Goal: Find specific page/section: Find specific page/section

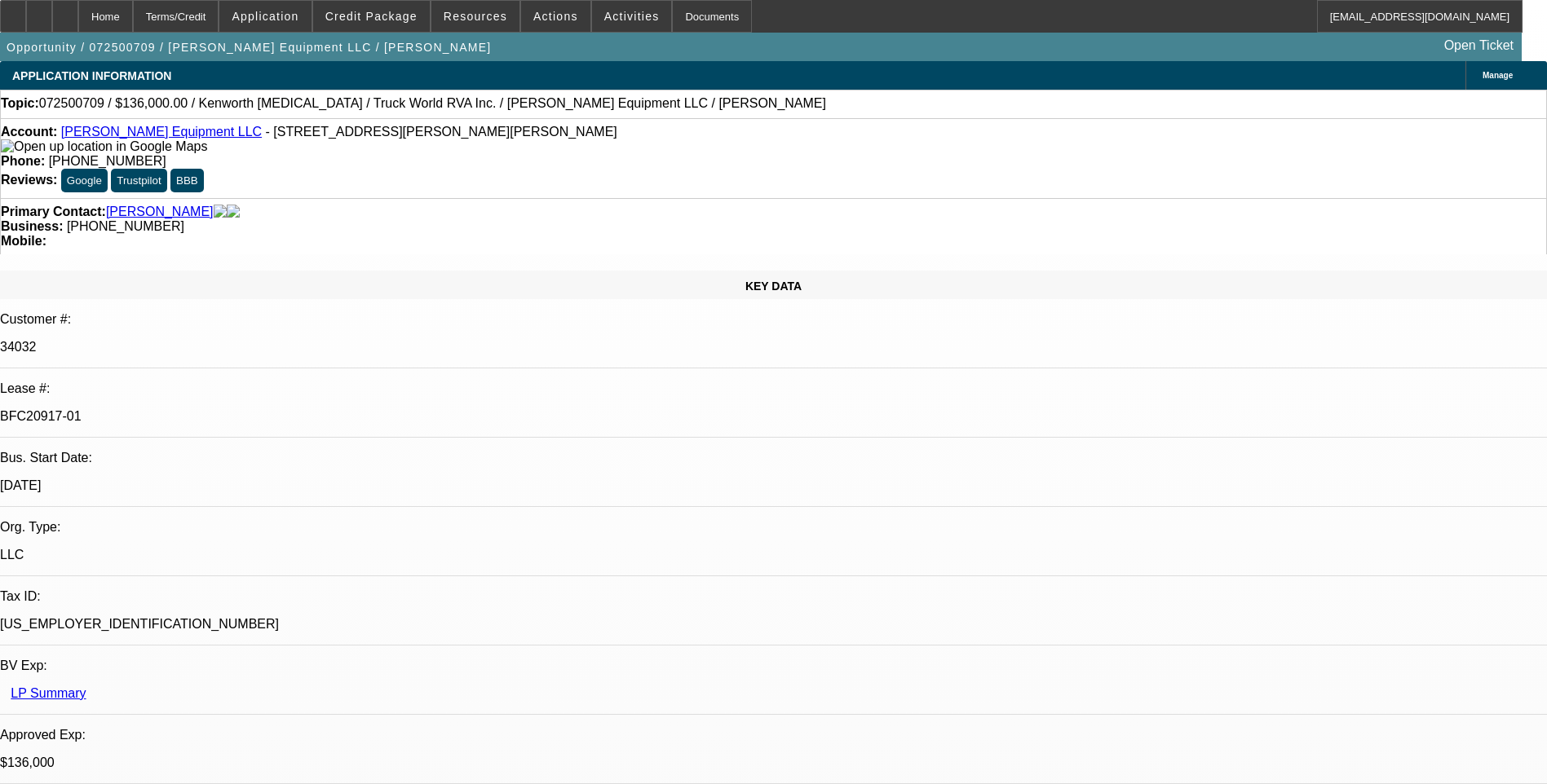
select select "0.15"
select select "2"
select select "0"
select select "0.15"
select select "2"
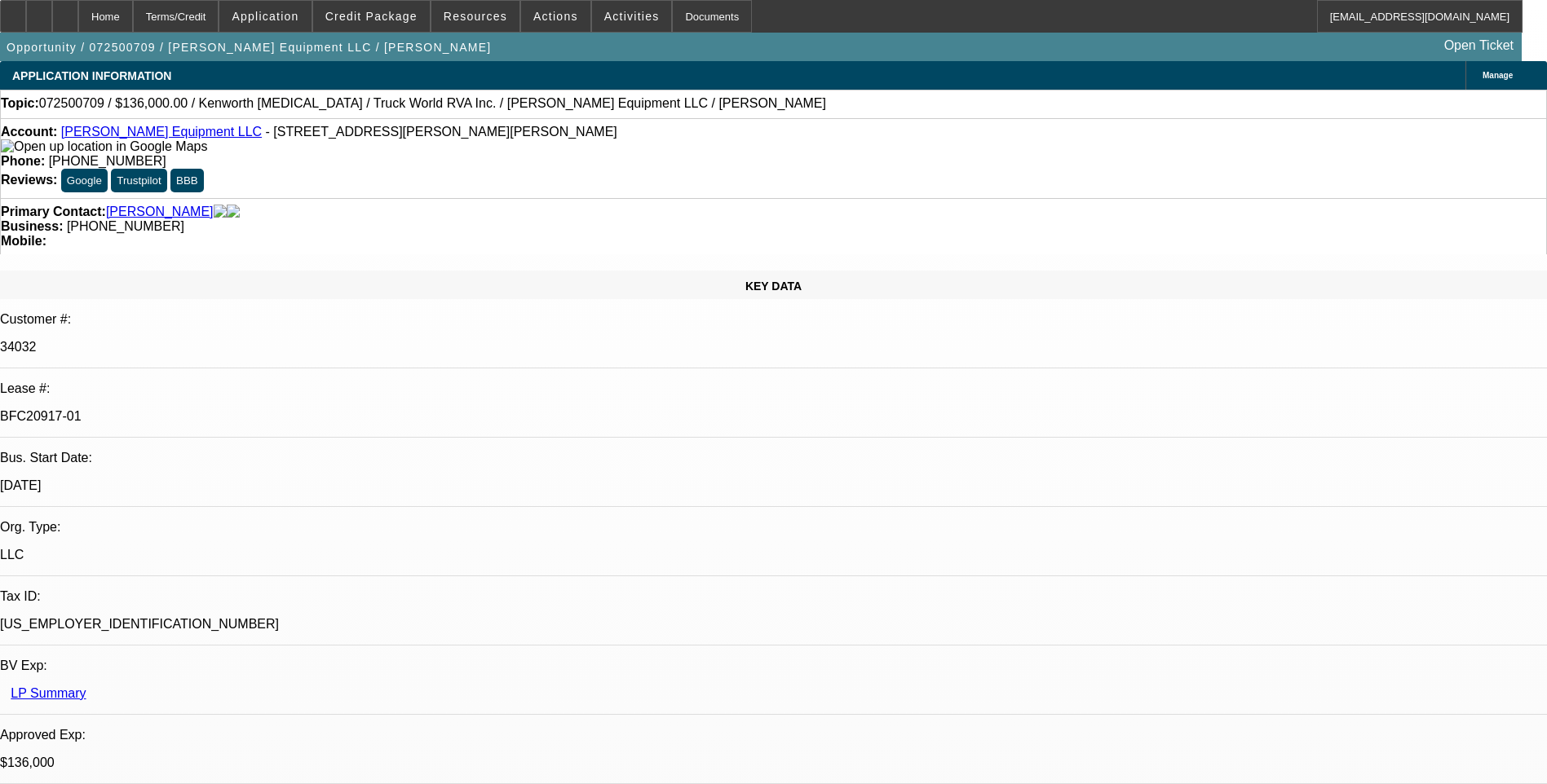
select select "0"
select select "0.15"
select select "2"
select select "0"
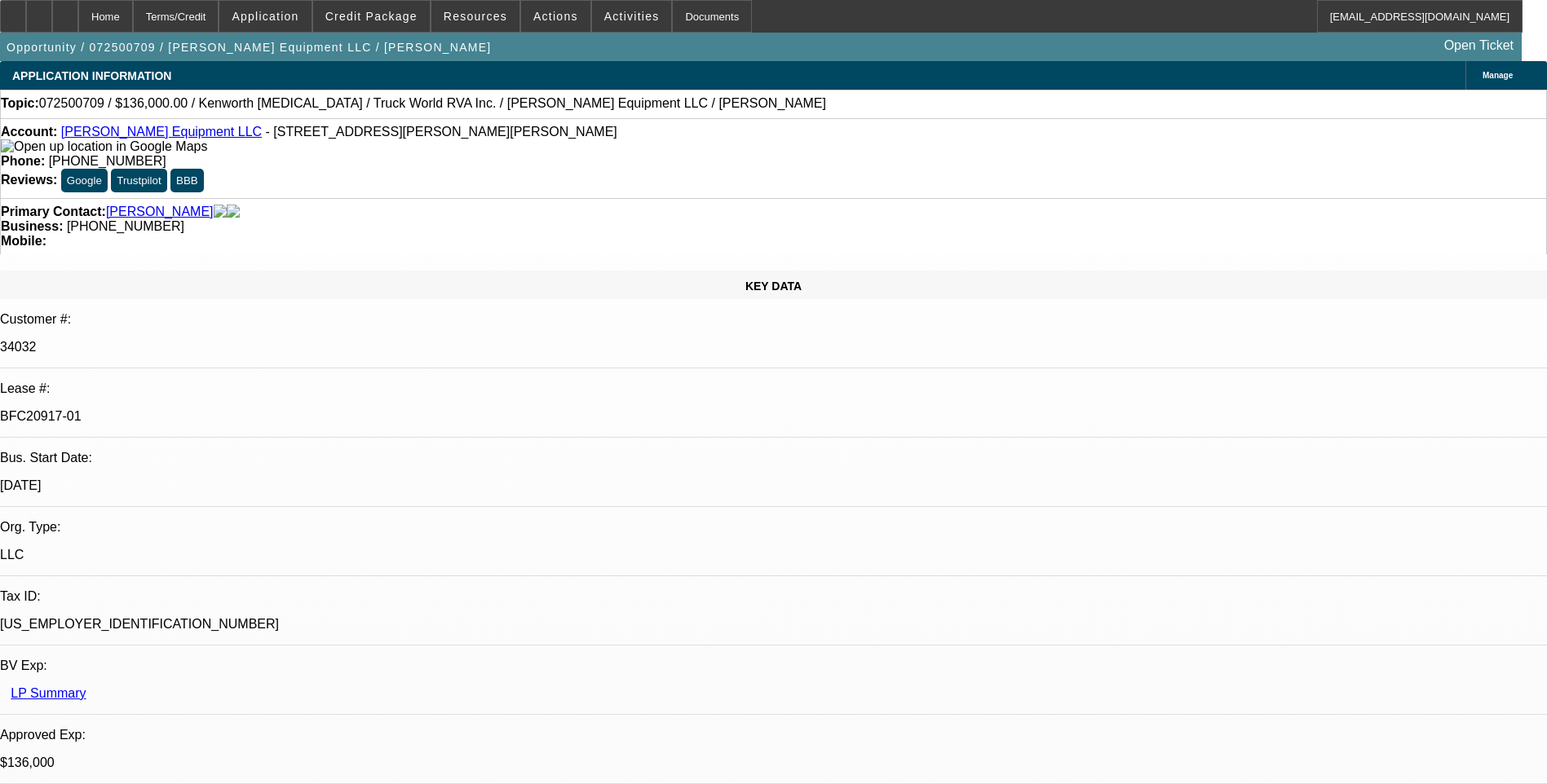
select select "2"
select select "0"
select select "1"
select select "2"
select select "6"
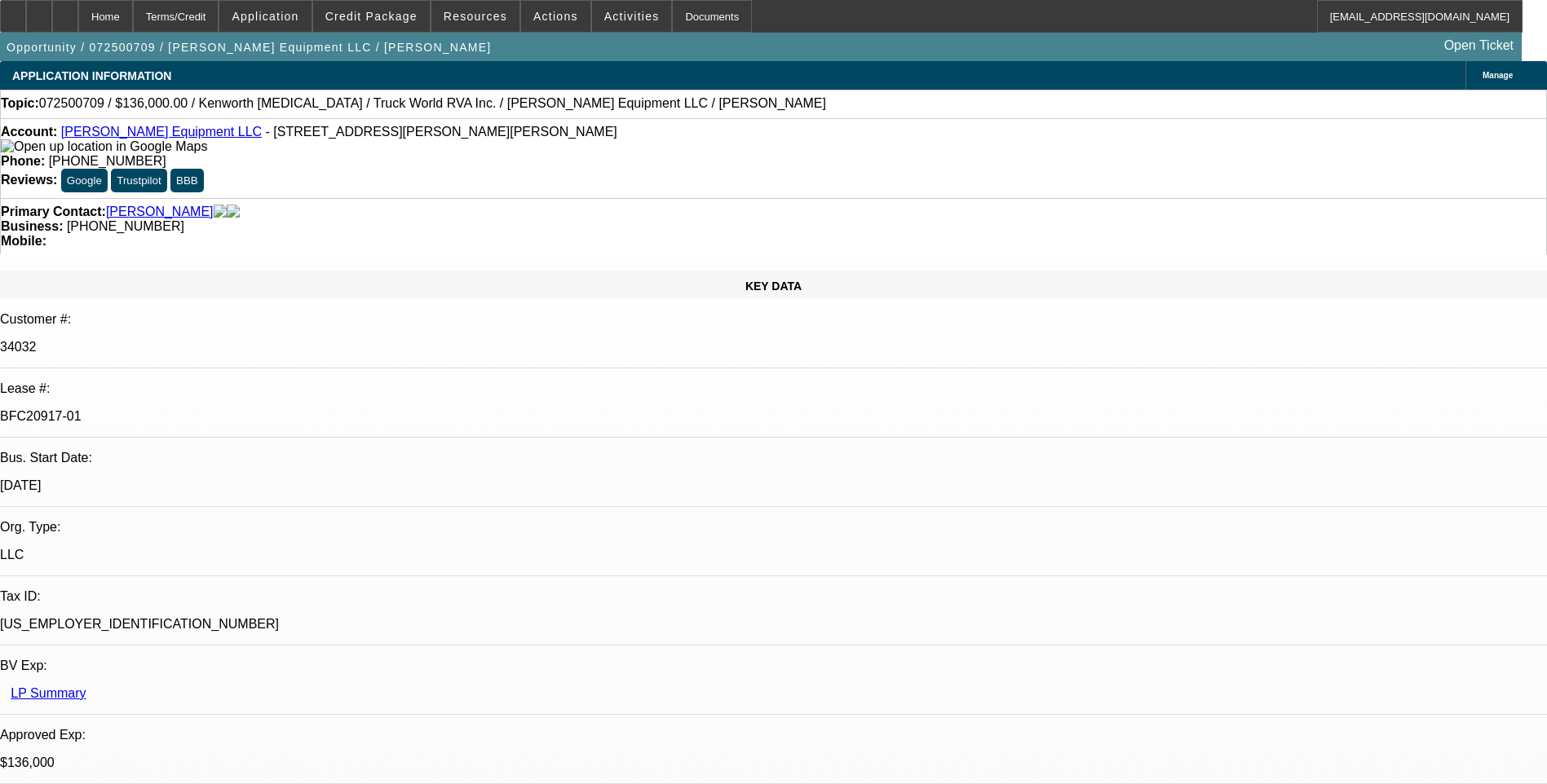
select select "1"
select select "2"
select select "6"
select select "1"
select select "2"
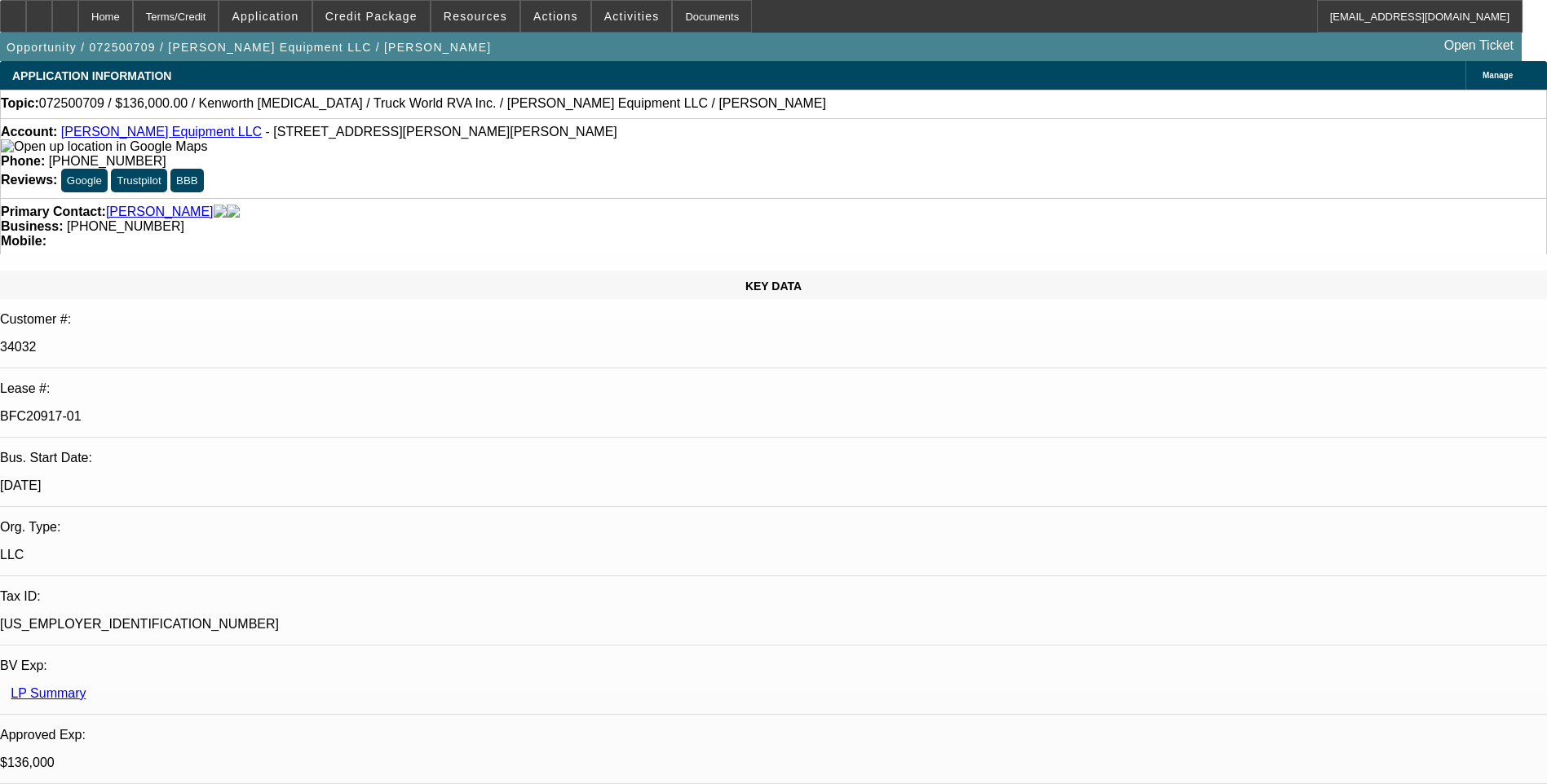
select select "6"
select select "1"
select select "2"
select select "6"
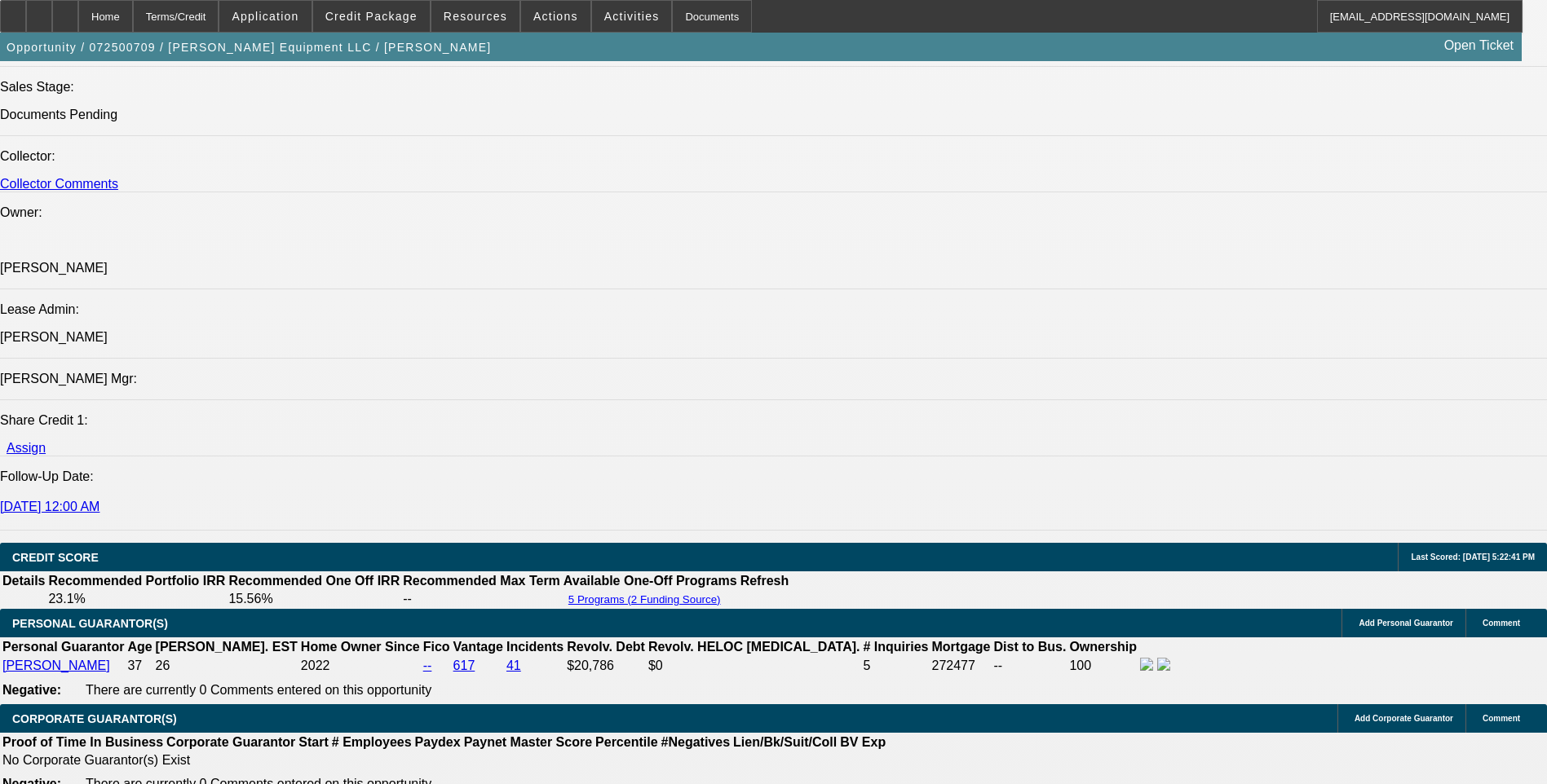
scroll to position [2119, 0]
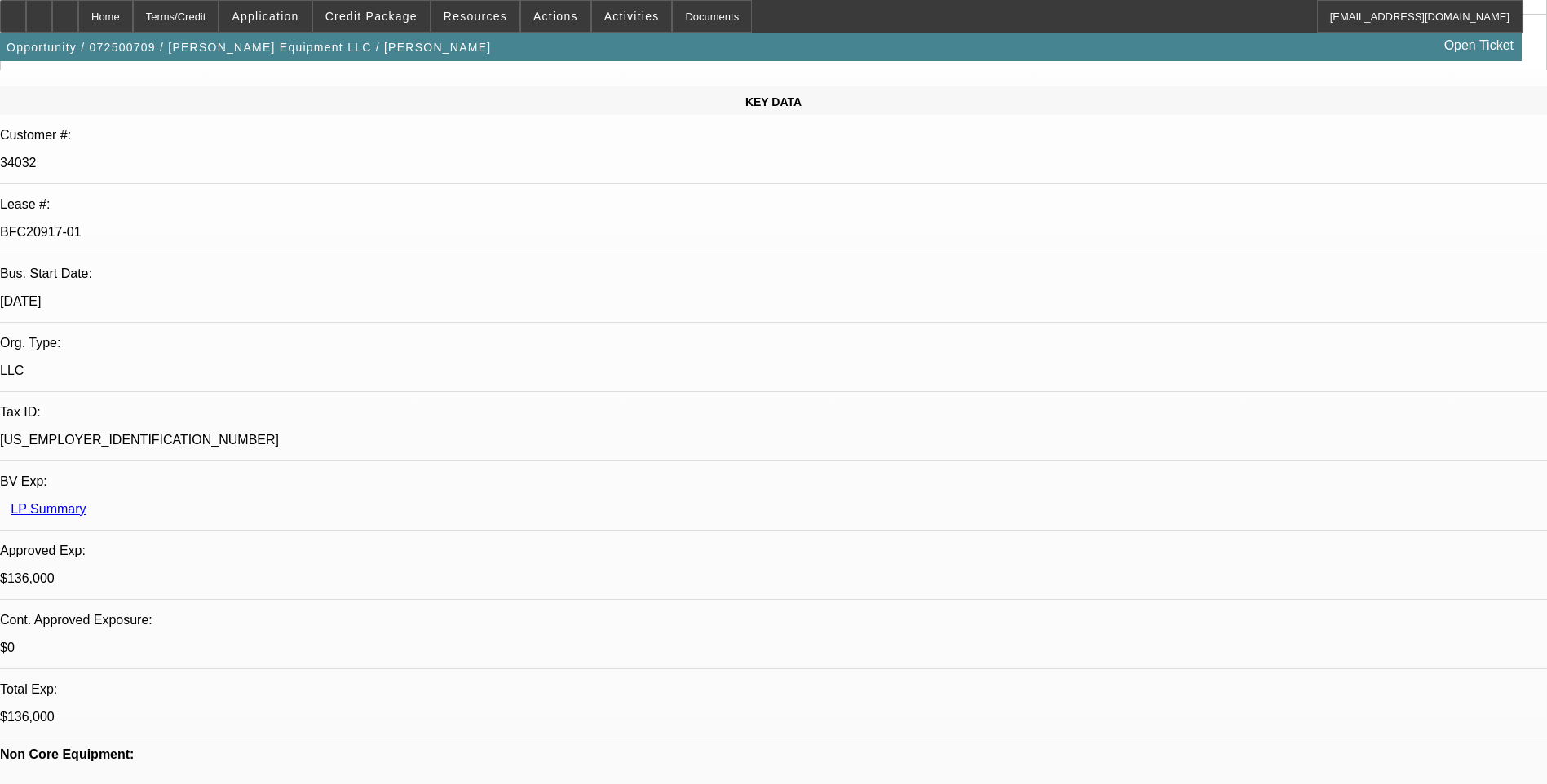
scroll to position [0, 0]
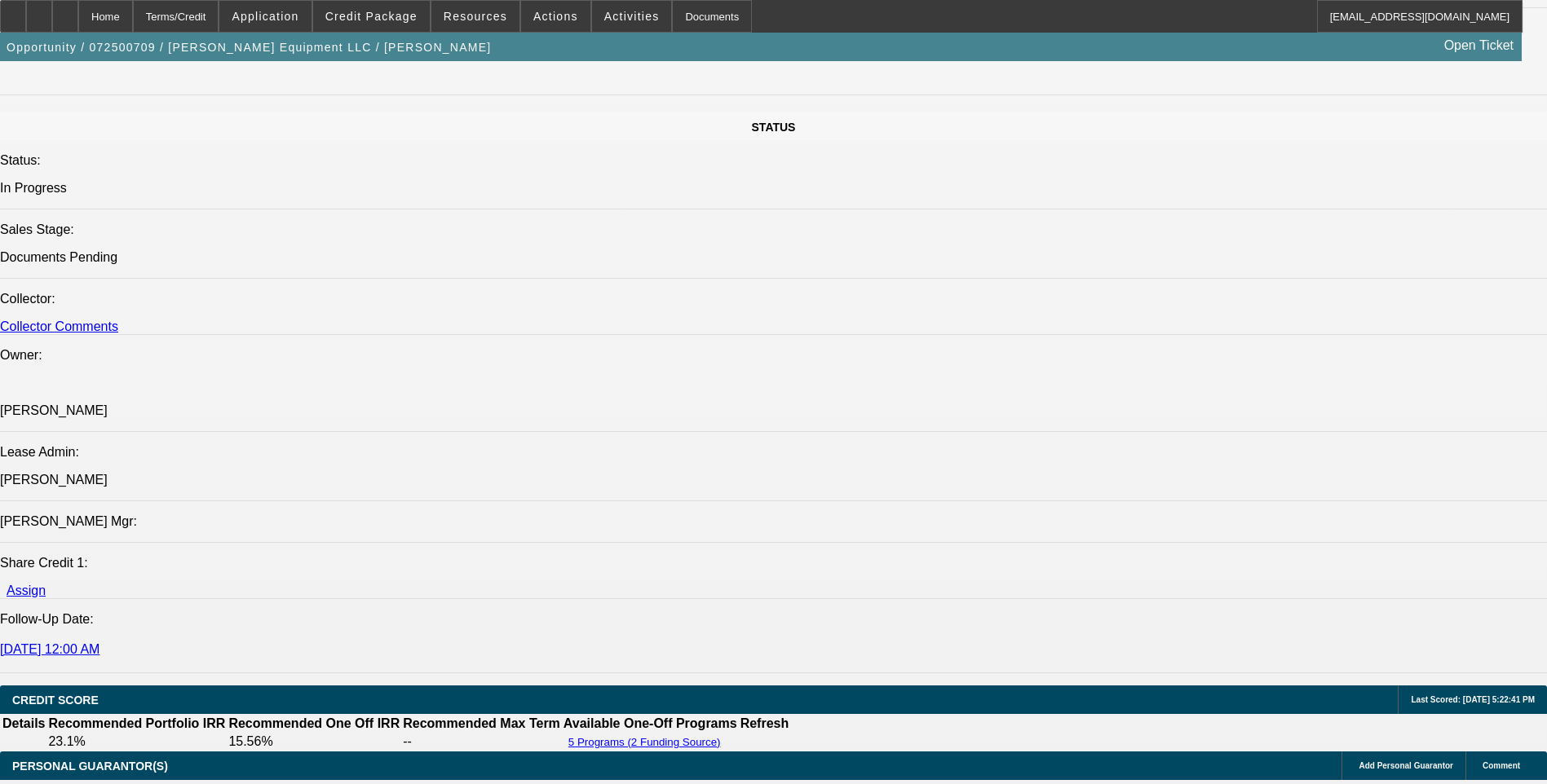
scroll to position [1956, 0]
